Goal: Task Accomplishment & Management: Use online tool/utility

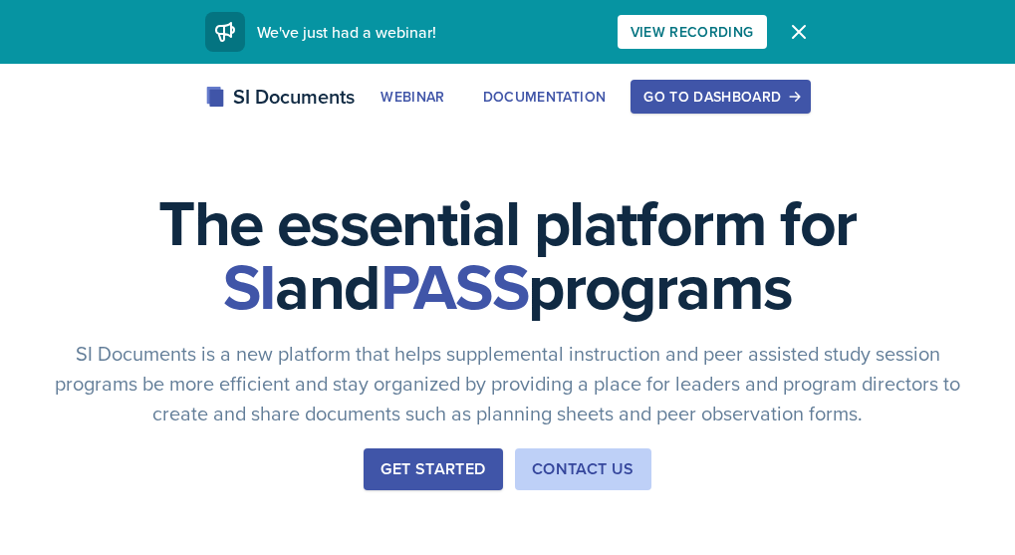
drag, startPoint x: 943, startPoint y: 101, endPoint x: 917, endPoint y: 134, distance: 42.6
click at [797, 101] on div "Go to Dashboard" at bounding box center [720, 97] width 153 height 16
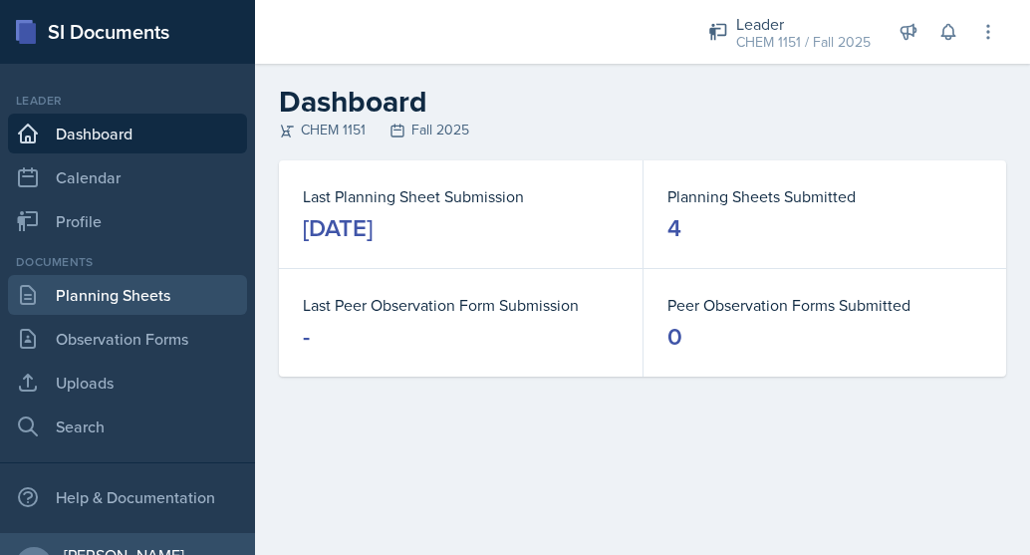
click at [114, 287] on link "Planning Sheets" at bounding box center [127, 295] width 239 height 40
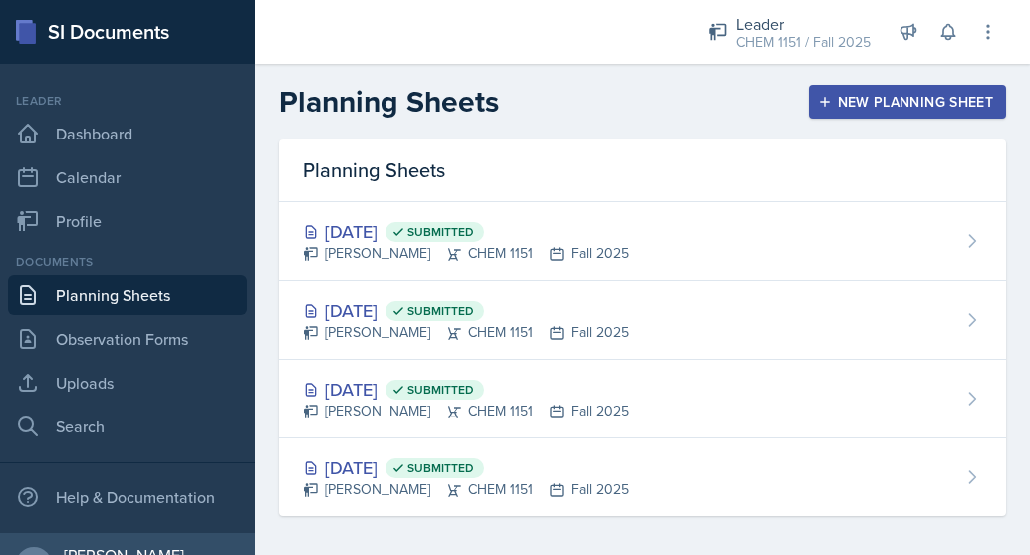
click at [848, 98] on div "New Planning Sheet" at bounding box center [907, 102] width 171 height 16
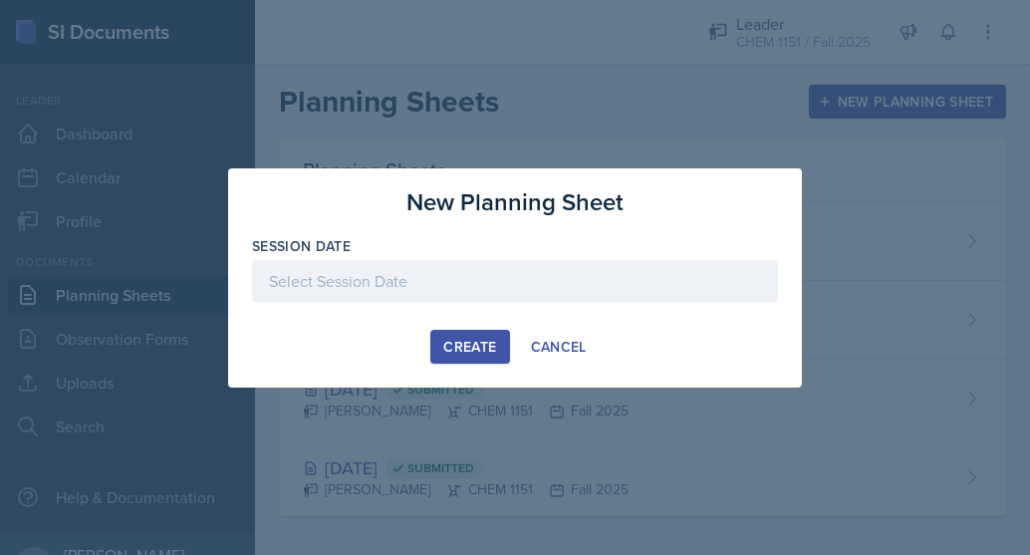
click at [489, 272] on div at bounding box center [515, 281] width 526 height 42
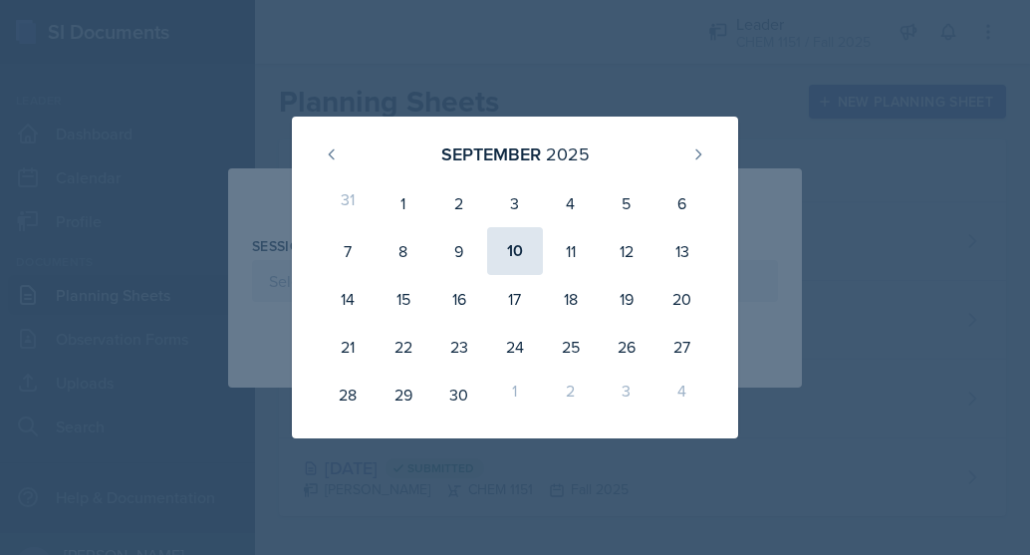
click at [513, 236] on div "10" at bounding box center [515, 251] width 56 height 48
type input "[DATE]"
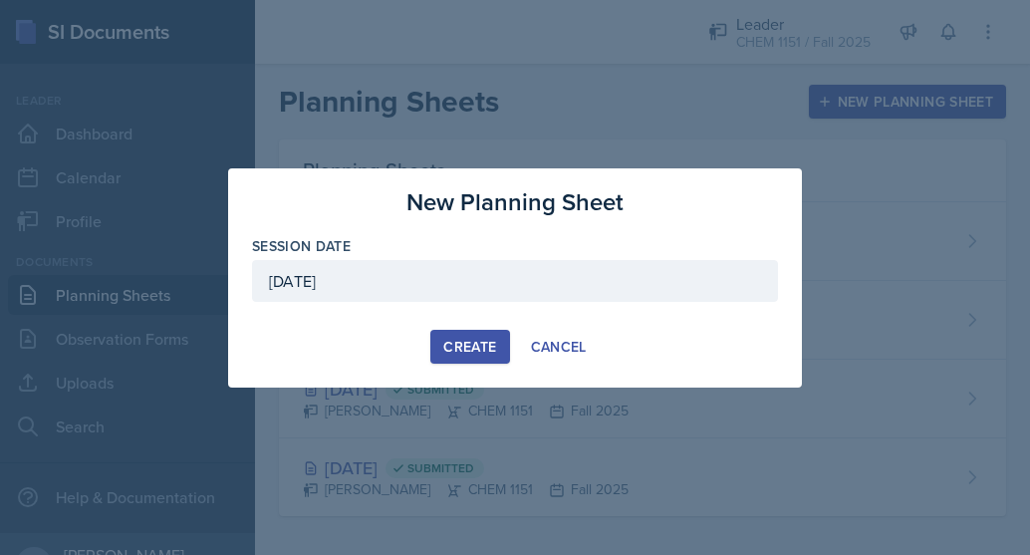
click at [440, 349] on button "Create" at bounding box center [469, 347] width 79 height 34
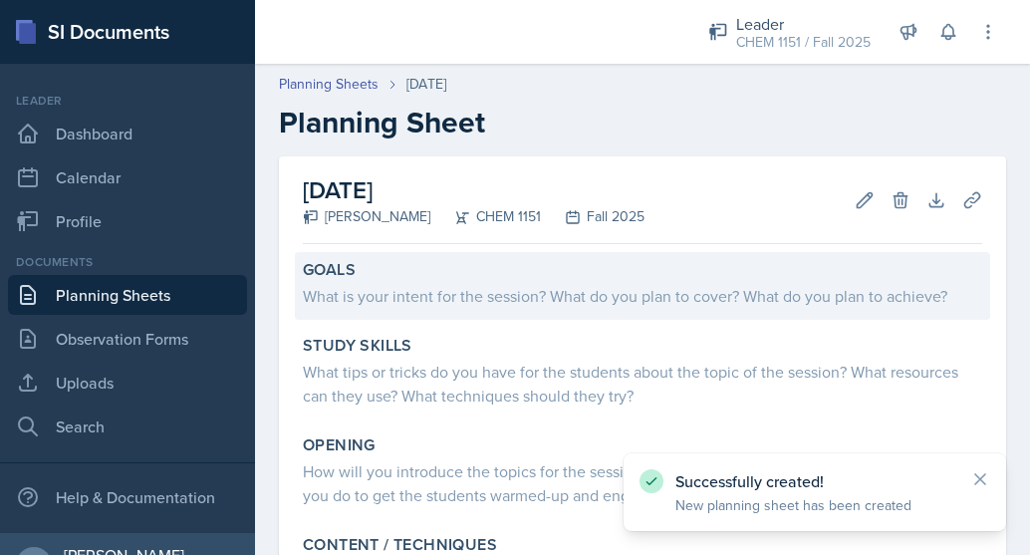
click at [459, 281] on div "What is your intent for the session? What do you plan to cover? What do you pla…" at bounding box center [642, 294] width 679 height 28
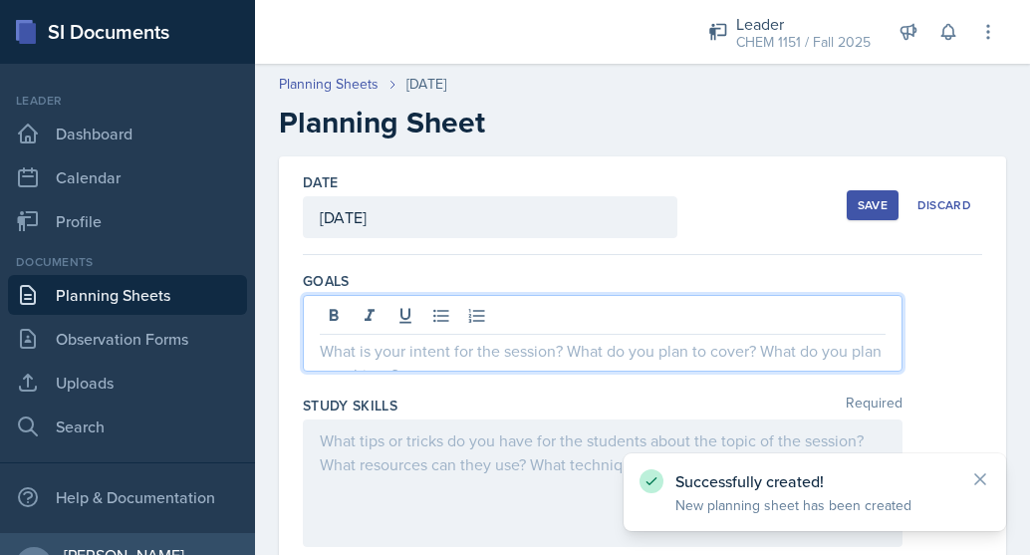
click at [453, 319] on div at bounding box center [603, 333] width 600 height 77
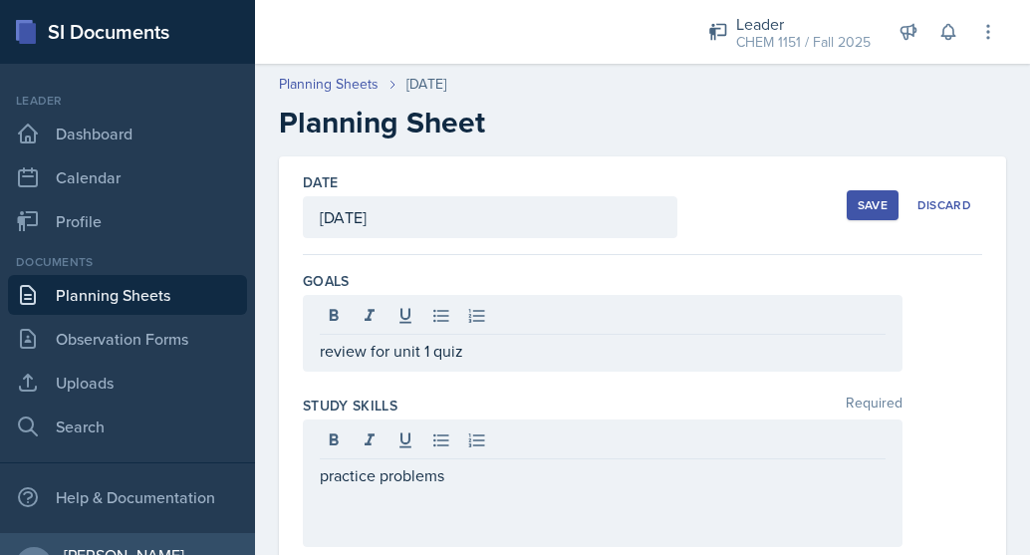
click at [847, 213] on button "Save" at bounding box center [873, 205] width 52 height 30
